Goal: Task Accomplishment & Management: Manage account settings

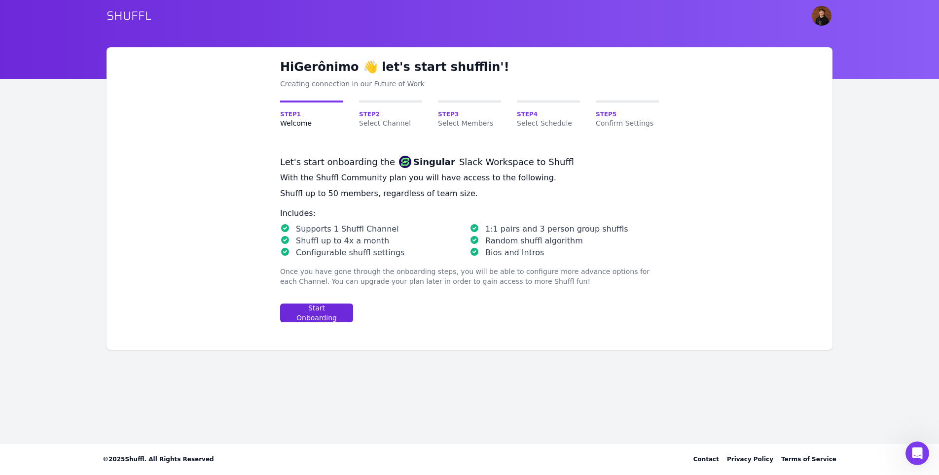
click at [323, 318] on button "Start Onboarding" at bounding box center [316, 313] width 73 height 19
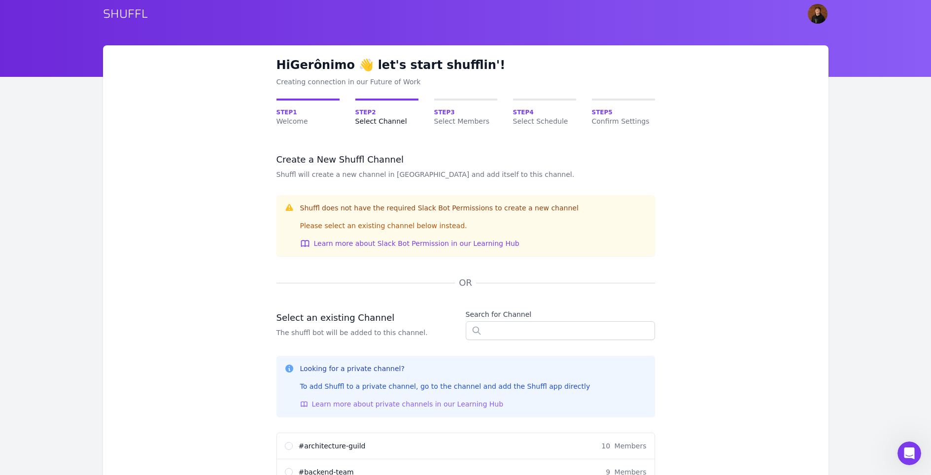
scroll to position [82, 0]
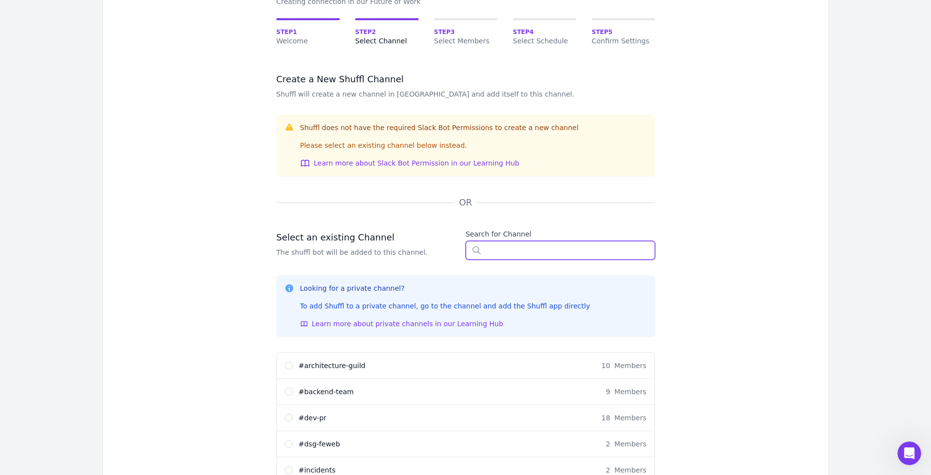
click at [492, 246] on input "text" at bounding box center [560, 250] width 189 height 19
type input "tec"
click at [289, 367] on input "# architecture-guild 10 Members" at bounding box center [289, 366] width 8 height 8
radio input "true"
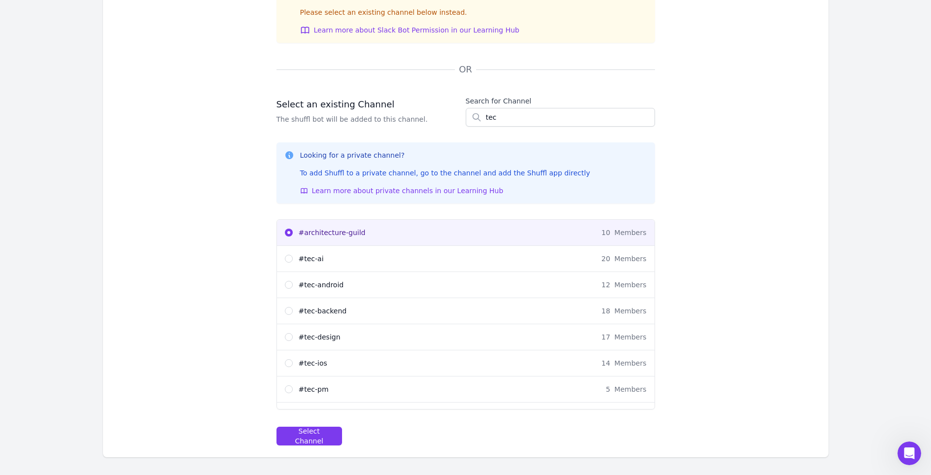
scroll to position [252, 0]
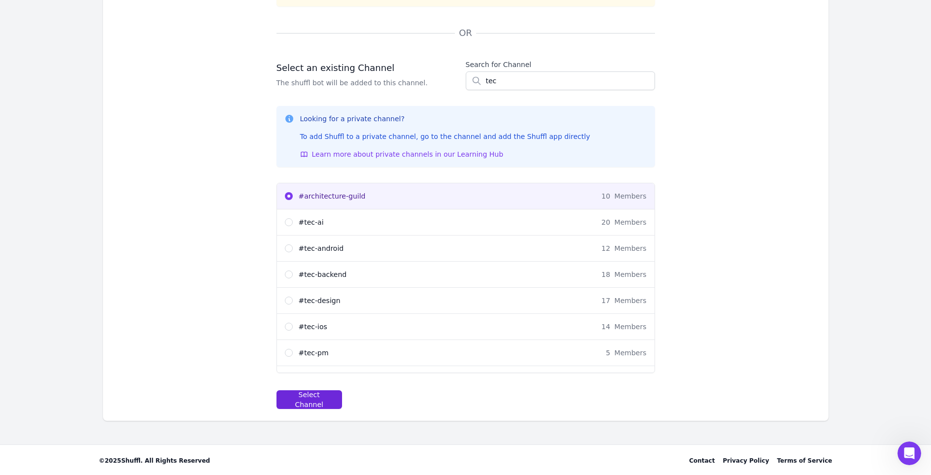
click at [320, 400] on div "Select Channel" at bounding box center [309, 400] width 49 height 20
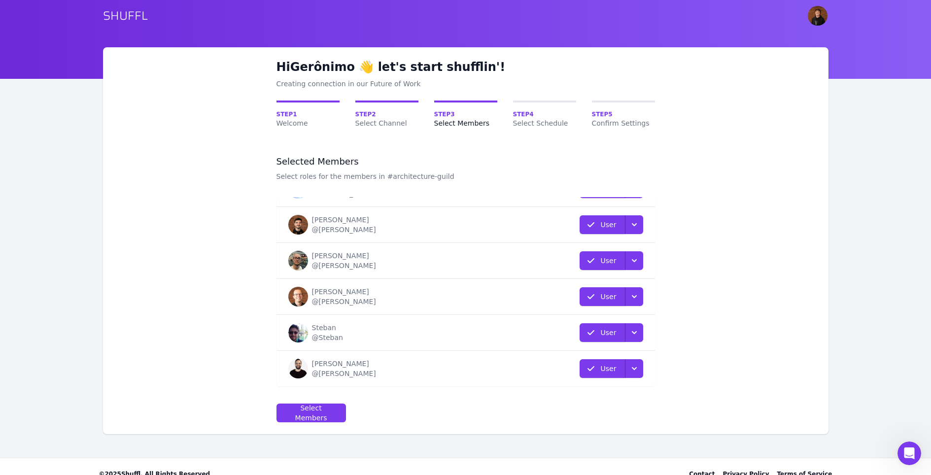
scroll to position [13, 0]
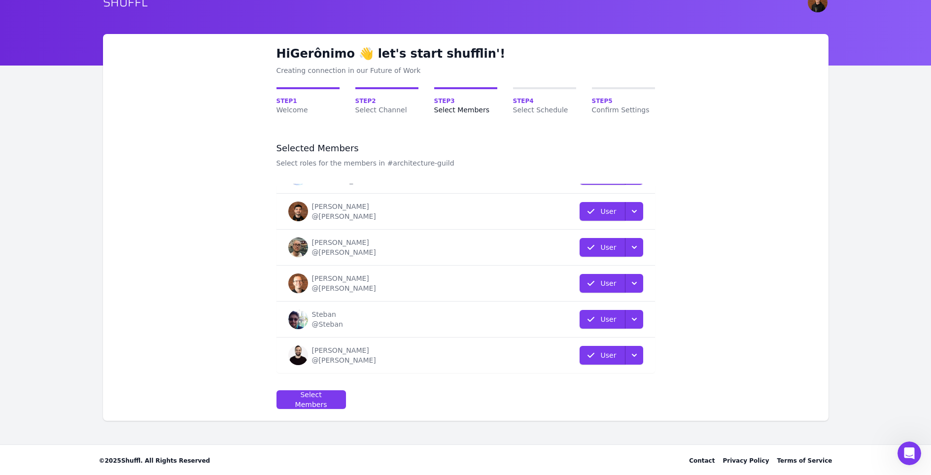
click at [630, 358] on icon "button" at bounding box center [635, 356] width 10 height 10
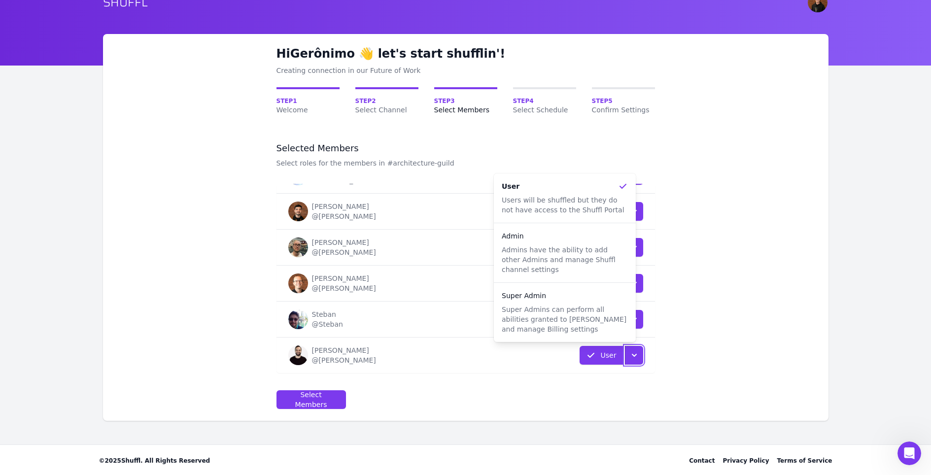
click at [561, 396] on form "Selected Members Select roles for the members in #architecture-guild Name Role …" at bounding box center [466, 275] width 379 height 267
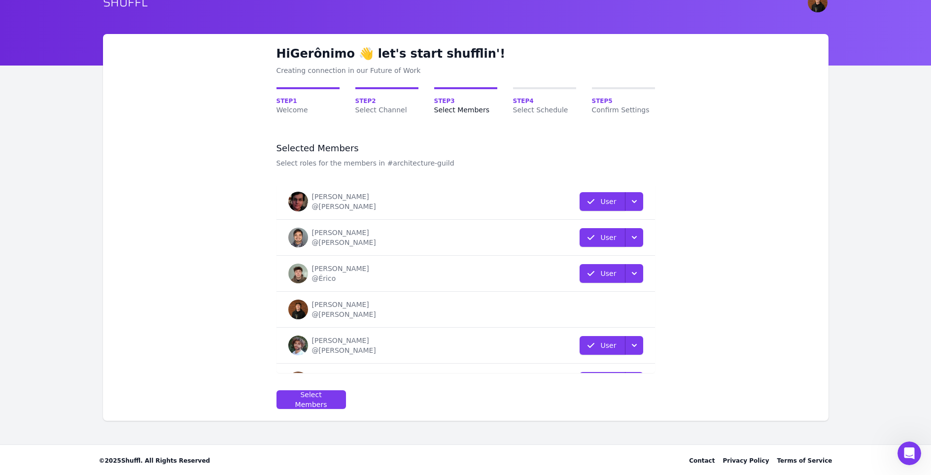
scroll to position [11, 0]
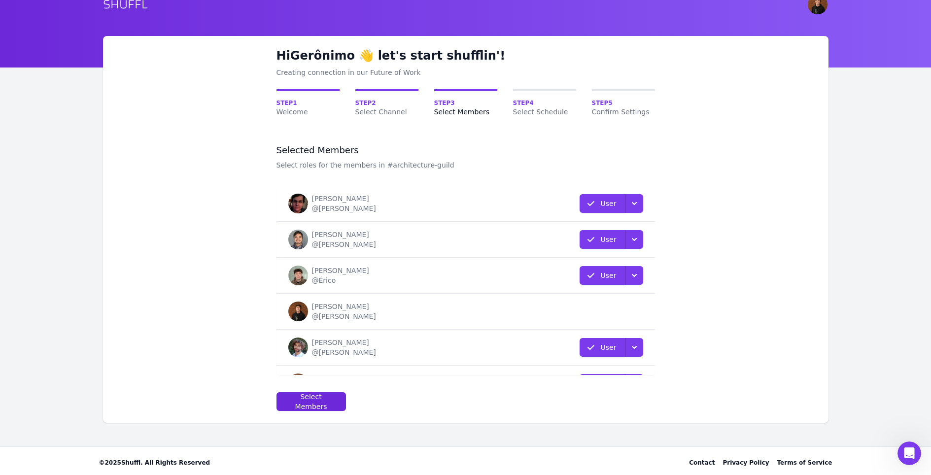
click at [326, 400] on div "Select Members" at bounding box center [311, 402] width 53 height 20
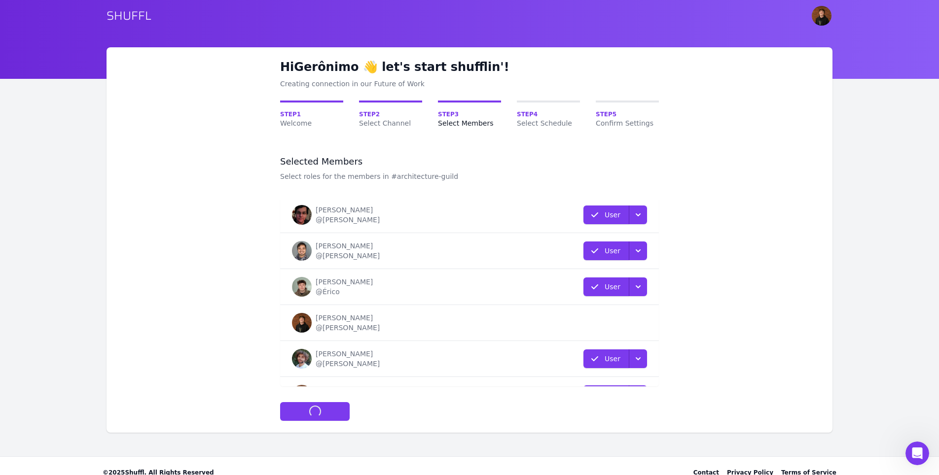
select select "10"
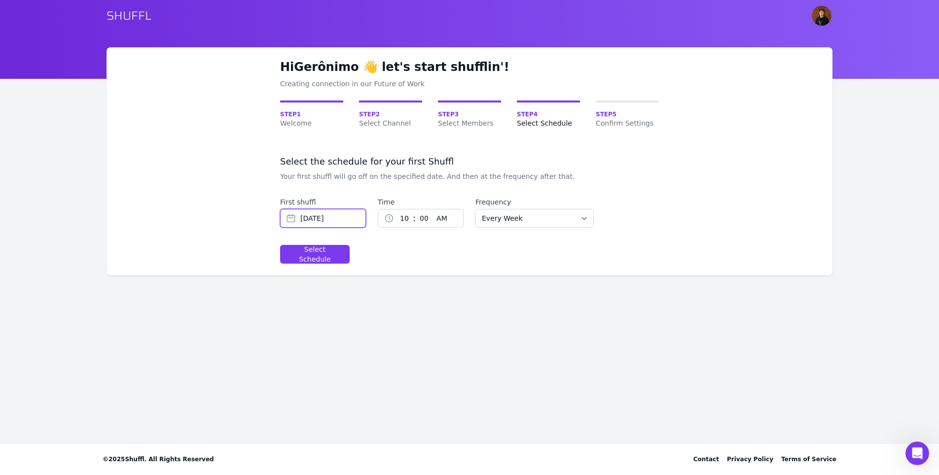
click at [351, 222] on input "[DATE]" at bounding box center [323, 218] width 86 height 19
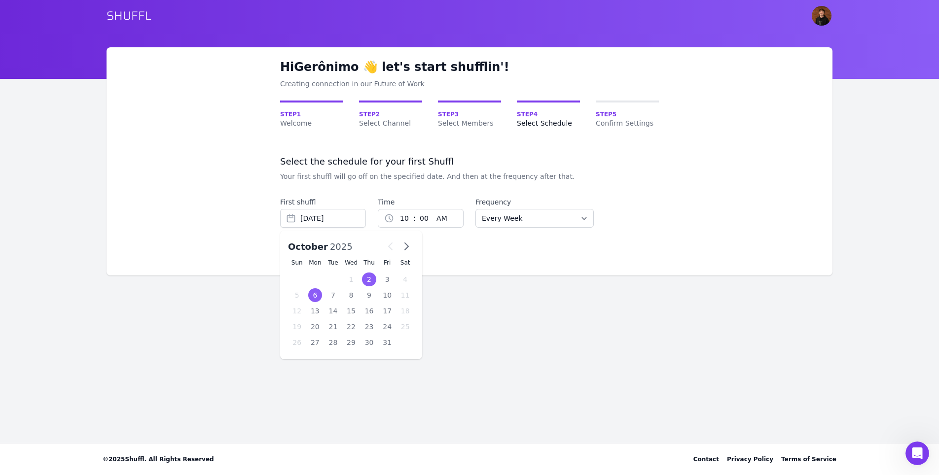
click at [369, 278] on div "2" at bounding box center [369, 280] width 14 height 14
type input "[DATE]"
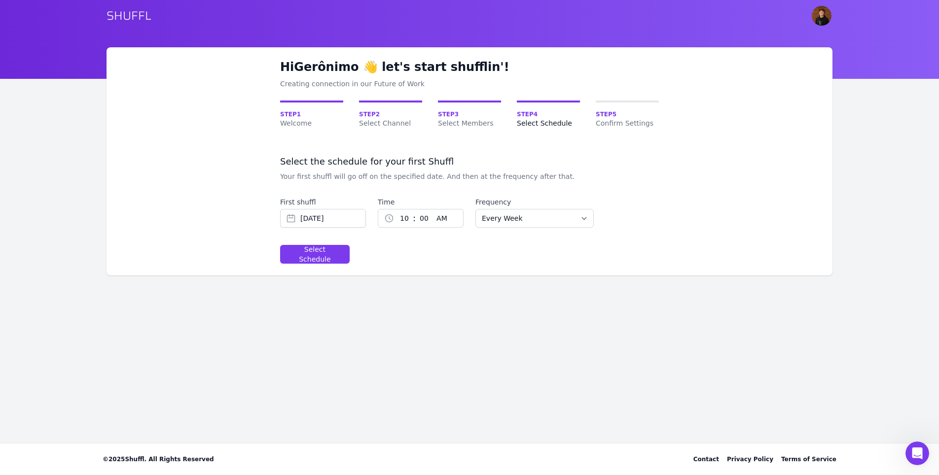
select select "3"
select select "pm"
click at [490, 255] on form "Select the schedule for your first Shuffl Your first shuffl will go off on the …" at bounding box center [469, 210] width 379 height 108
select select "START_OF_EVERY_MONTH"
click at [478, 253] on form "Select the schedule for your first Shuffl Your first shuffl will go off on the …" at bounding box center [469, 210] width 379 height 108
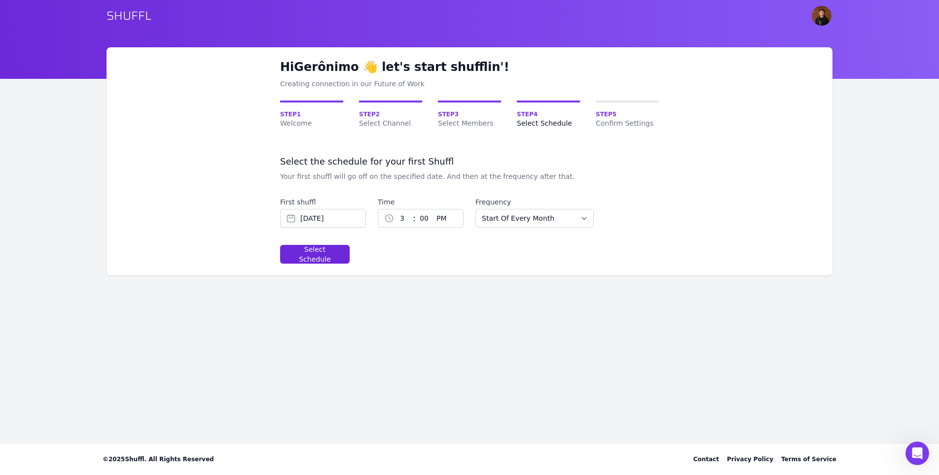
click at [327, 254] on div "Select Schedule" at bounding box center [314, 255] width 53 height 20
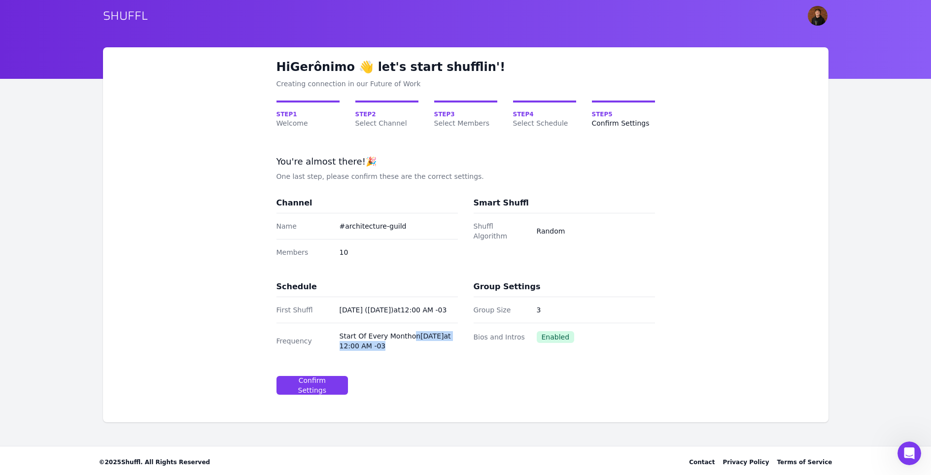
drag, startPoint x: 408, startPoint y: 348, endPoint x: 463, endPoint y: 350, distance: 54.8
click at [463, 350] on div "Channel Name # architecture-guild Members 10 Smart Shuffl Shuffl Algorithm Rand…" at bounding box center [466, 278] width 379 height 162
click at [368, 315] on dd "[DATE] ([DATE]) at 12:00 AM -03" at bounding box center [399, 310] width 118 height 10
drag, startPoint x: 340, startPoint y: 308, endPoint x: 364, endPoint y: 323, distance: 28.3
click at [364, 315] on dd "[DATE] ([DATE]) at 12:00 AM -03" at bounding box center [399, 310] width 118 height 10
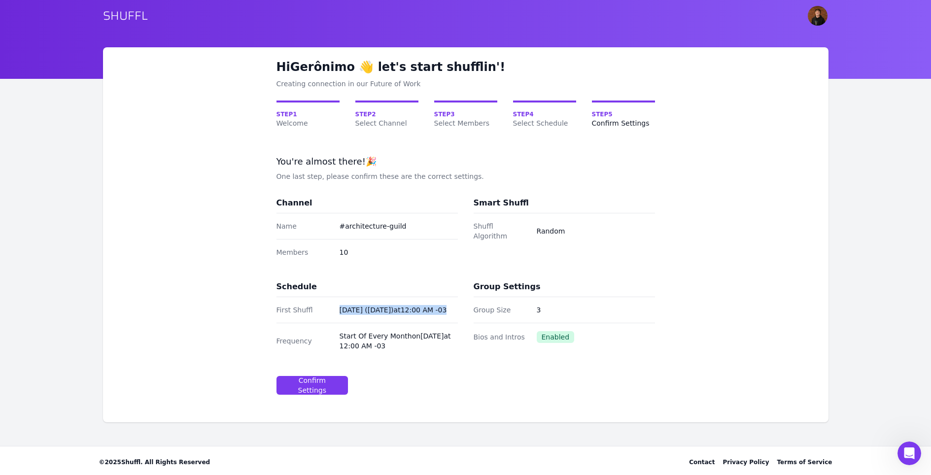
click at [364, 315] on dd "[DATE] ([DATE]) at 12:00 AM -03" at bounding box center [399, 310] width 118 height 10
click at [537, 121] on span "Select Schedule" at bounding box center [544, 123] width 63 height 10
select select "10"
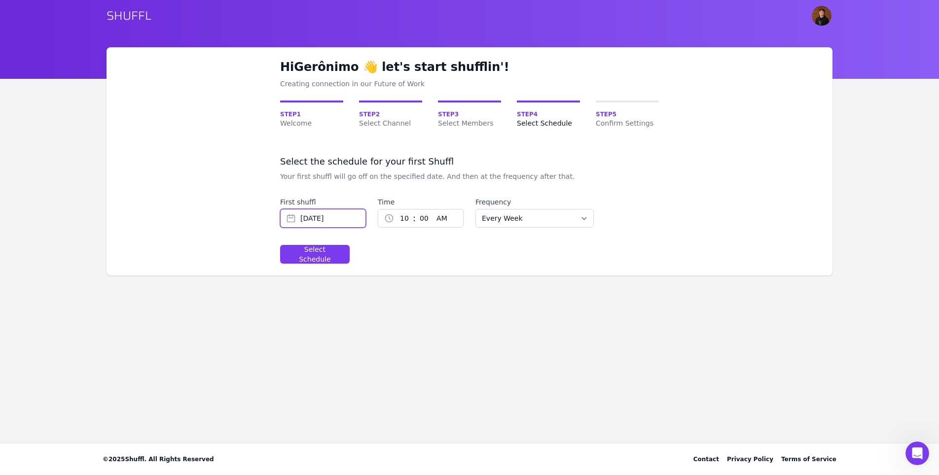
click at [354, 222] on input "[DATE]" at bounding box center [323, 218] width 86 height 19
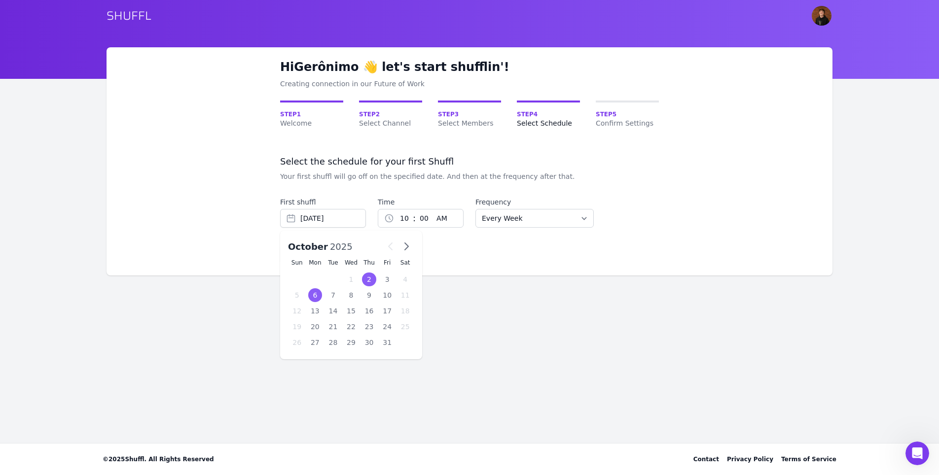
click at [367, 277] on div "2" at bounding box center [369, 280] width 14 height 14
type input "[DATE]"
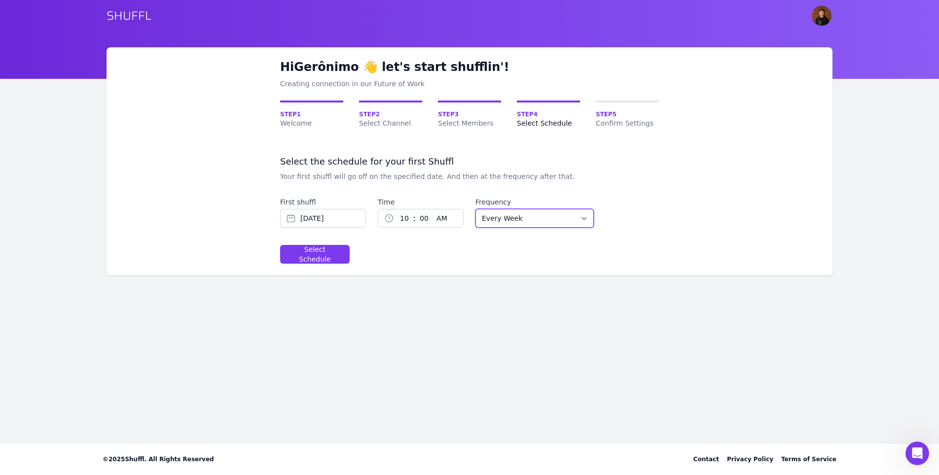
select select "START_OF_EVERY_MONTH"
click at [474, 255] on form "Select the schedule for your first Shuffl Your first shuffl will go off on the …" at bounding box center [469, 210] width 379 height 108
click at [313, 214] on input "[DATE]" at bounding box center [323, 218] width 86 height 19
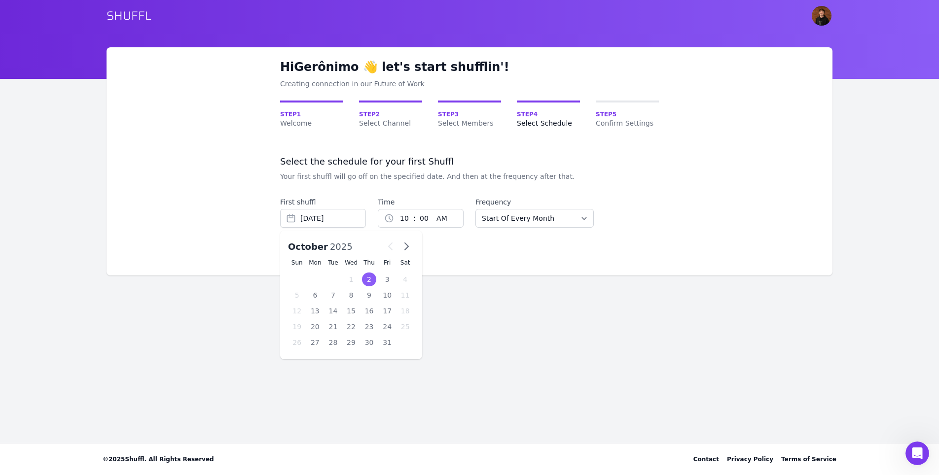
click at [370, 279] on div "2" at bounding box center [369, 280] width 14 height 14
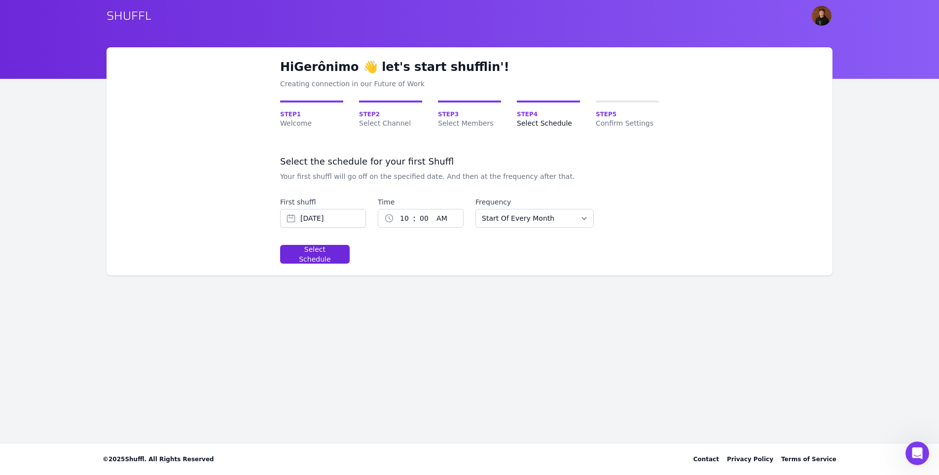
click at [316, 252] on div "Select Schedule" at bounding box center [314, 255] width 53 height 20
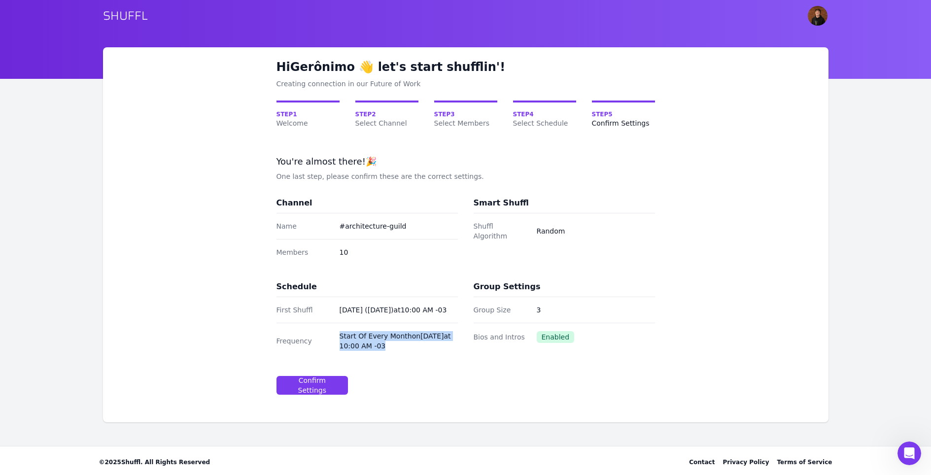
drag, startPoint x: 391, startPoint y: 345, endPoint x: 338, endPoint y: 338, distance: 54.2
click at [338, 338] on div "Frequency Start Of Every Month [DATE] at 10:00 AM -03" at bounding box center [367, 341] width 181 height 36
click at [414, 347] on dd "Start Of Every Month [DATE] at 10:00 AM -03" at bounding box center [399, 341] width 118 height 20
click at [314, 386] on div "Confirm Settings" at bounding box center [312, 386] width 55 height 20
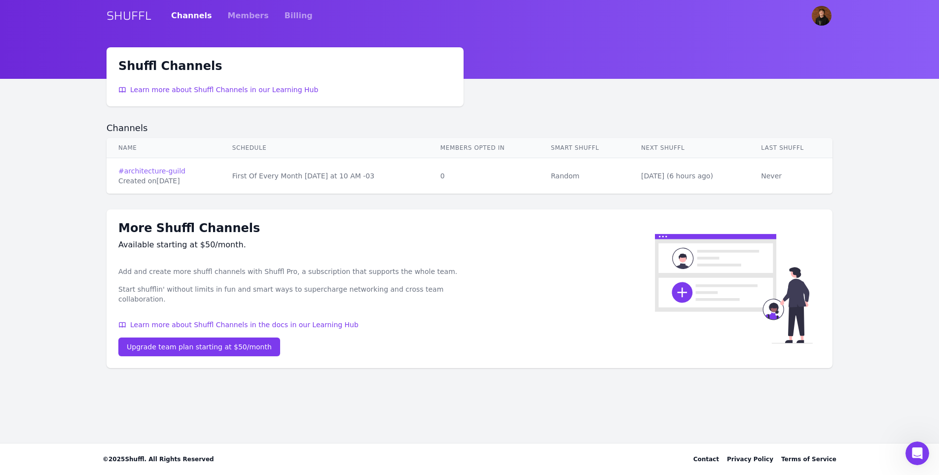
click at [164, 173] on link "# architecture-guild" at bounding box center [163, 171] width 90 height 10
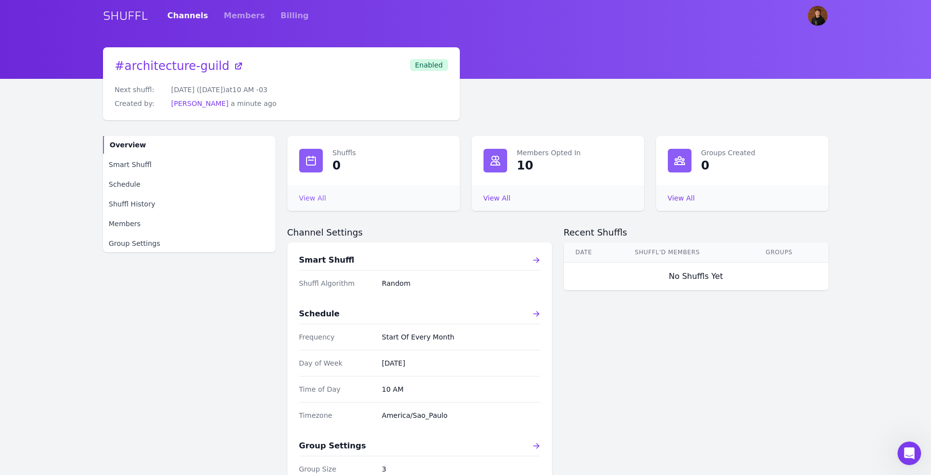
click at [312, 196] on link "View All Shuffls" at bounding box center [312, 198] width 27 height 8
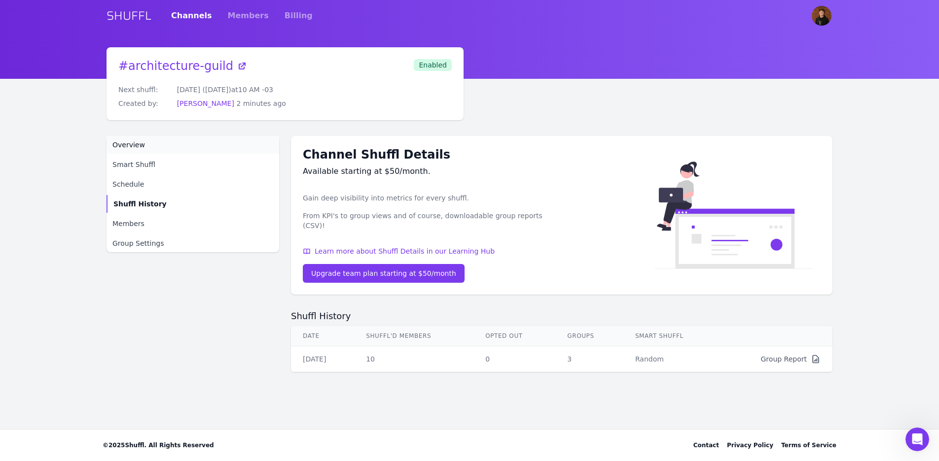
click at [177, 146] on link "Overview" at bounding box center [192, 145] width 173 height 18
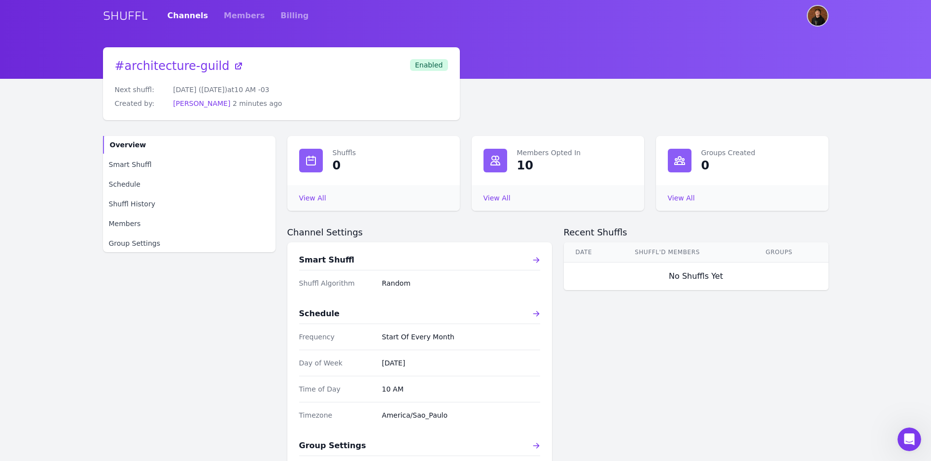
click at [816, 15] on img "User menu" at bounding box center [818, 16] width 20 height 20
click at [376, 70] on div "# architecture-guild Next shuffl: [DATE] ([DATE]) at 10 AM -03 Created by: [PER…" at bounding box center [281, 83] width 333 height 49
click at [125, 17] on link "SHUFFL" at bounding box center [125, 16] width 45 height 16
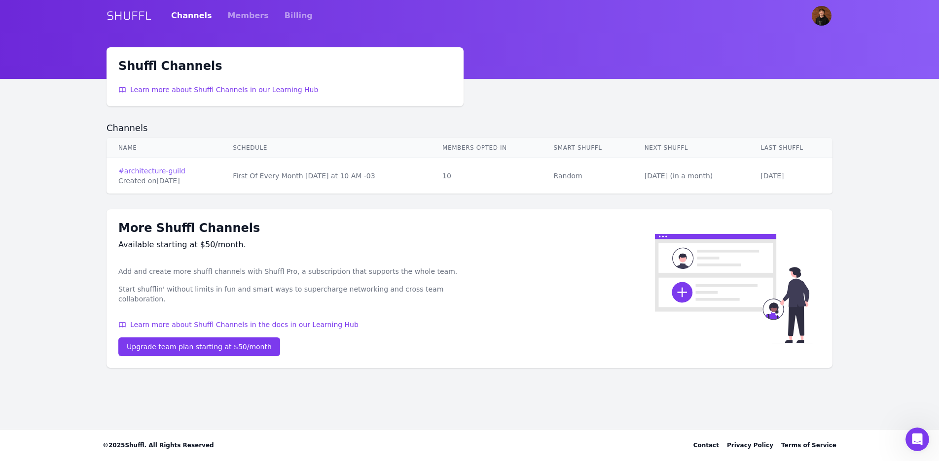
click at [165, 174] on link "# architecture-guild" at bounding box center [163, 171] width 91 height 10
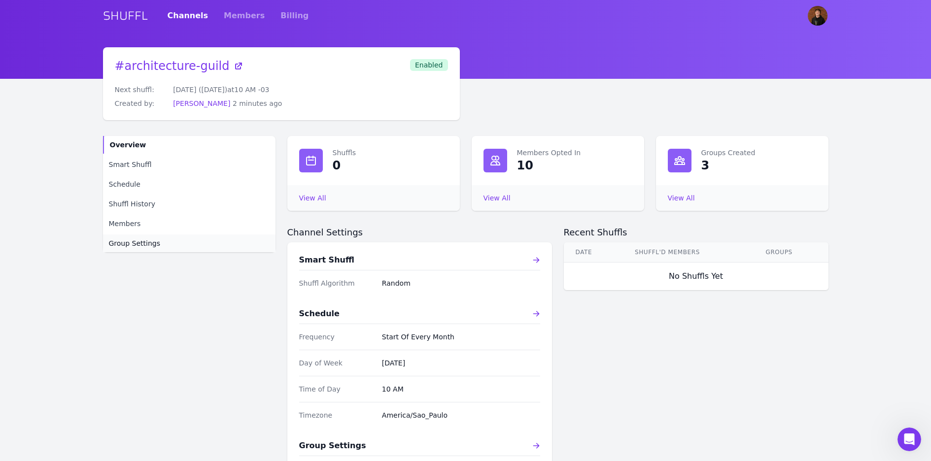
click at [163, 245] on link "Group Settings" at bounding box center [189, 244] width 173 height 18
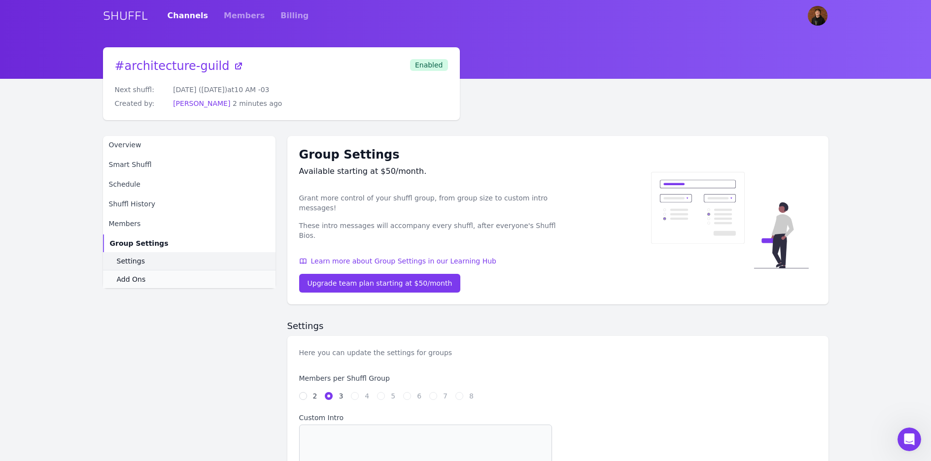
click at [141, 256] on span "Settings" at bounding box center [131, 261] width 28 height 10
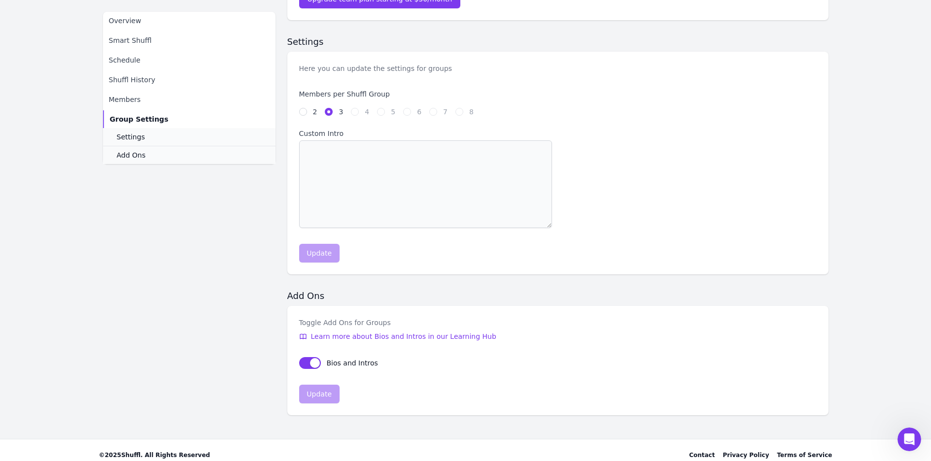
click at [351, 268] on div "Group Settings Available starting at $50/month. Grant more control of your shuf…" at bounding box center [557, 134] width 541 height 564
click at [164, 156] on link "Add Ons" at bounding box center [189, 155] width 173 height 18
click at [127, 105] on link "Members" at bounding box center [189, 100] width 173 height 18
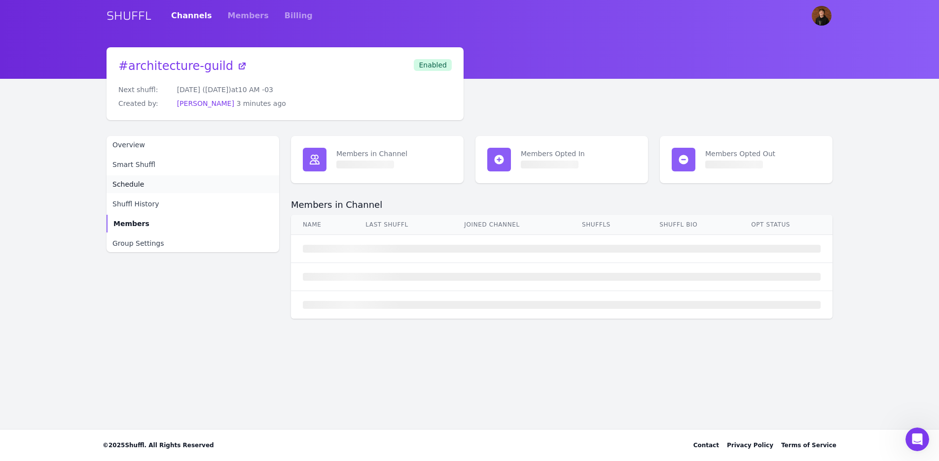
click at [147, 185] on link "Schedule" at bounding box center [192, 185] width 173 height 18
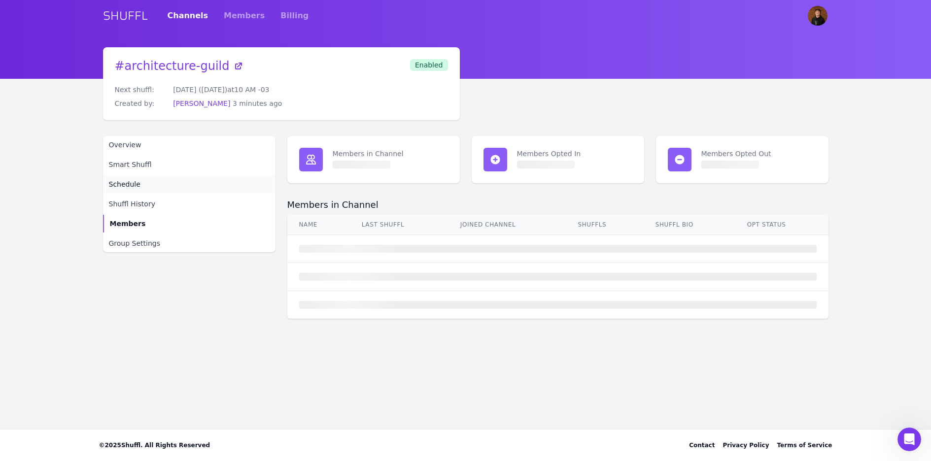
select select "START_OF_EVERY_MONTH"
select select "10"
select select "America/Sao_Paulo"
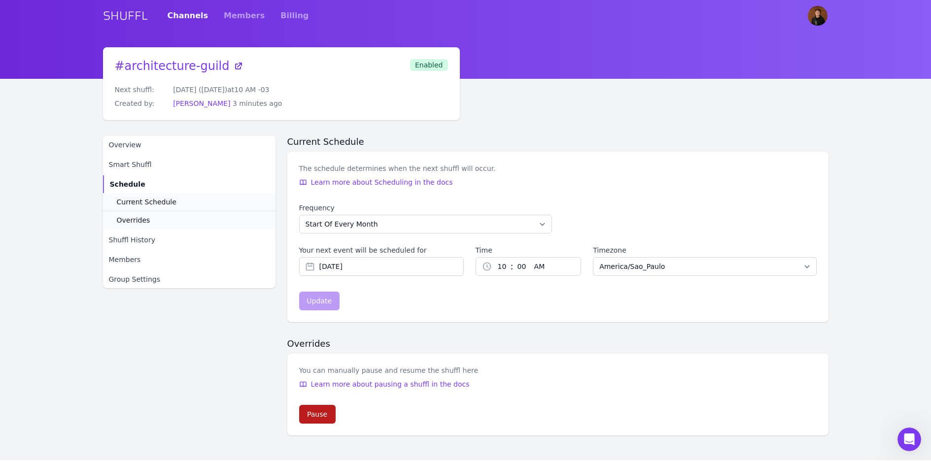
click at [323, 420] on button "Pause" at bounding box center [317, 414] width 36 height 19
click at [162, 145] on link "Overview" at bounding box center [189, 145] width 173 height 18
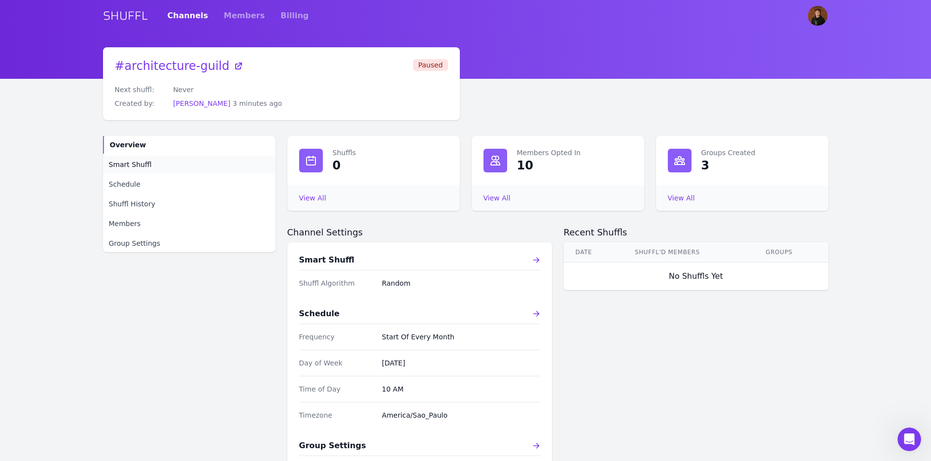
click at [157, 164] on link "Smart Shuffl" at bounding box center [189, 165] width 173 height 18
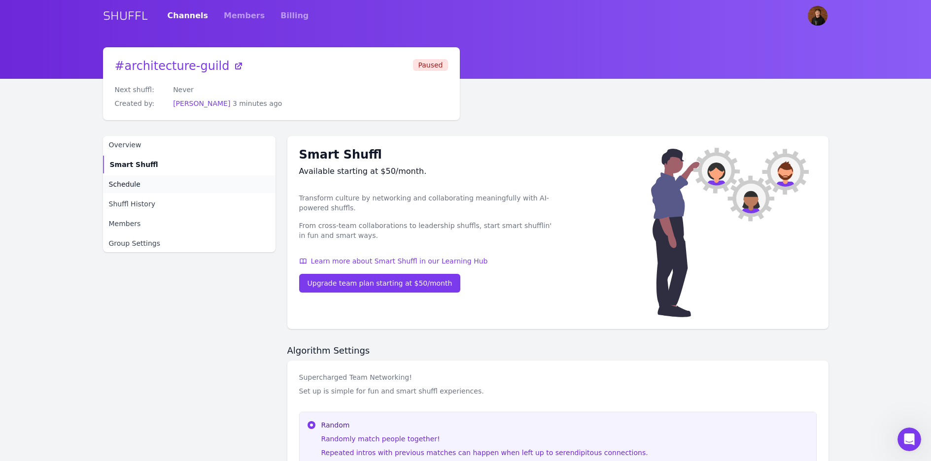
click at [151, 184] on link "Schedule" at bounding box center [189, 185] width 173 height 18
select select "START_OF_EVERY_MONTH"
select select "10"
select select "America/Sao_Paulo"
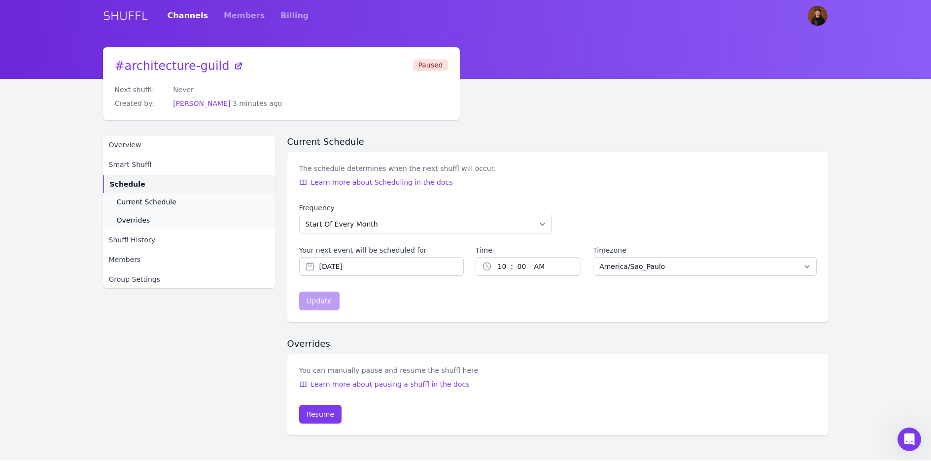
click at [147, 184] on link "Schedule" at bounding box center [189, 185] width 173 height 18
click at [137, 241] on span "Shuffl History" at bounding box center [132, 240] width 46 height 10
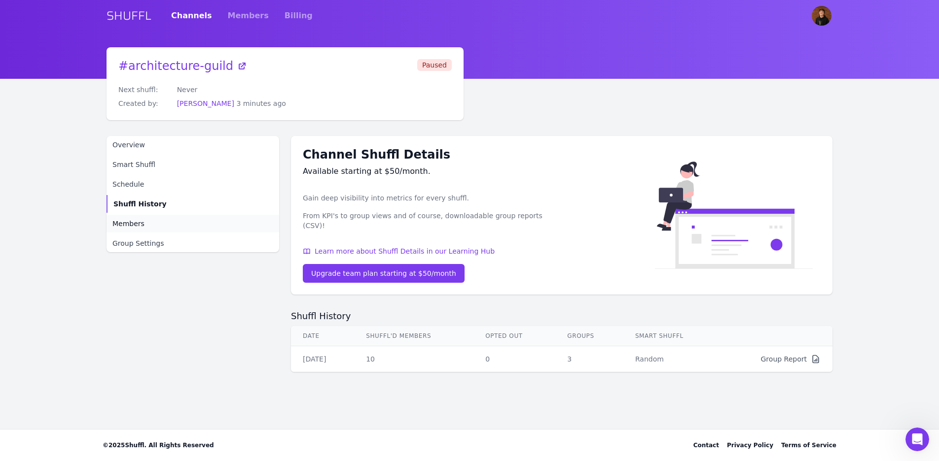
click at [148, 218] on link "Members" at bounding box center [192, 224] width 173 height 18
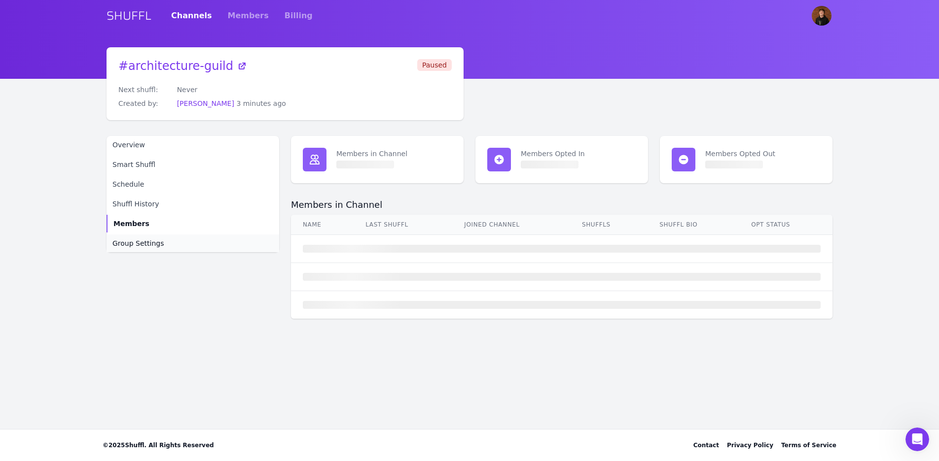
click at [214, 242] on link "Group Settings" at bounding box center [192, 244] width 173 height 18
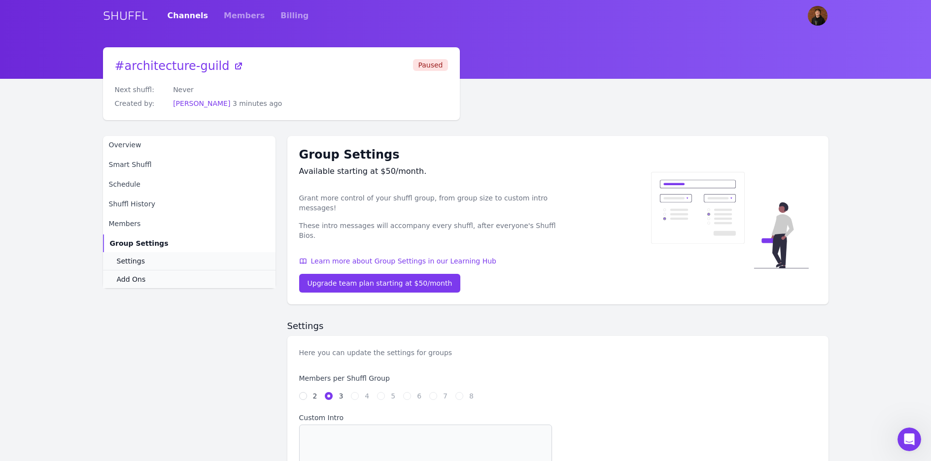
click at [191, 359] on div "Overview Smart Shuffl Schedule Shuffl History Members Group Settings Settings A…" at bounding box center [189, 418] width 173 height 564
click at [436, 64] on span "Paused" at bounding box center [430, 65] width 35 height 12
click at [526, 84] on div "# architecture-guild Next shuffl: Never Created by: [PERSON_NAME] 3 minutes ago…" at bounding box center [466, 373] width 726 height 653
click at [175, 149] on link "Overview" at bounding box center [189, 145] width 173 height 18
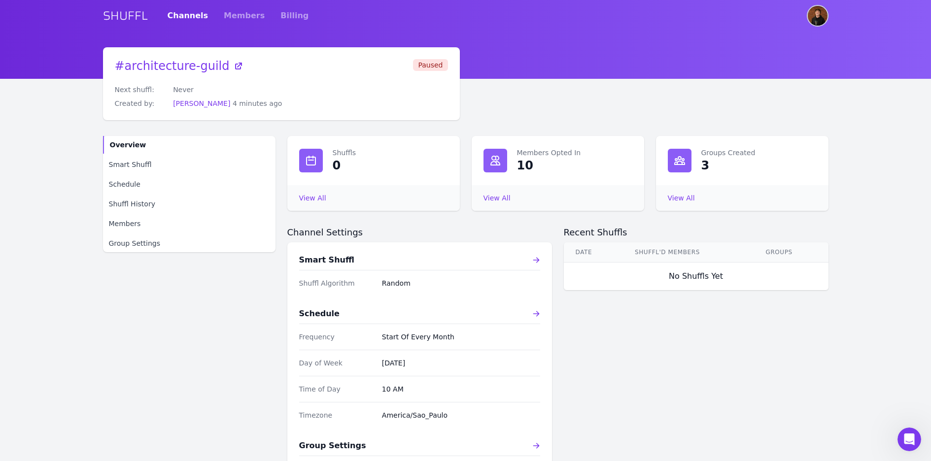
click at [813, 17] on img "User menu" at bounding box center [818, 16] width 20 height 20
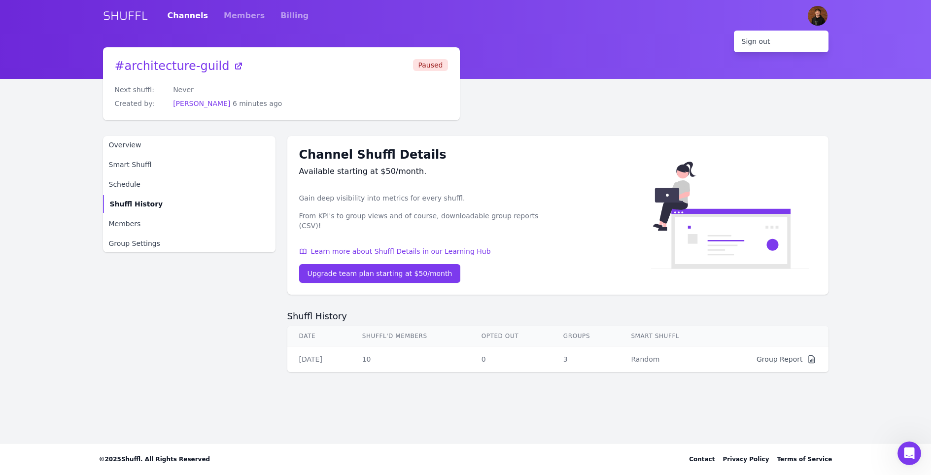
select select "START_OF_EVERY_MONTH"
select select "10"
select select "America/Sao_Paulo"
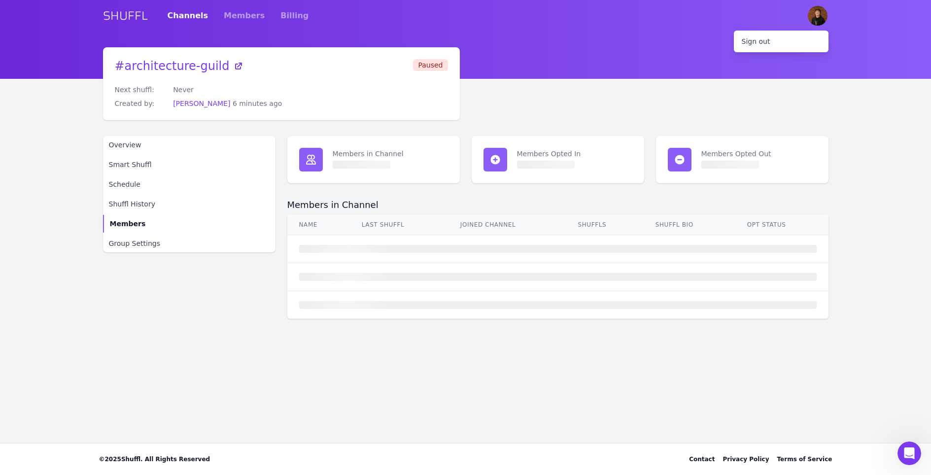
scroll to position [271, 0]
